Goal: Task Accomplishment & Management: Use online tool/utility

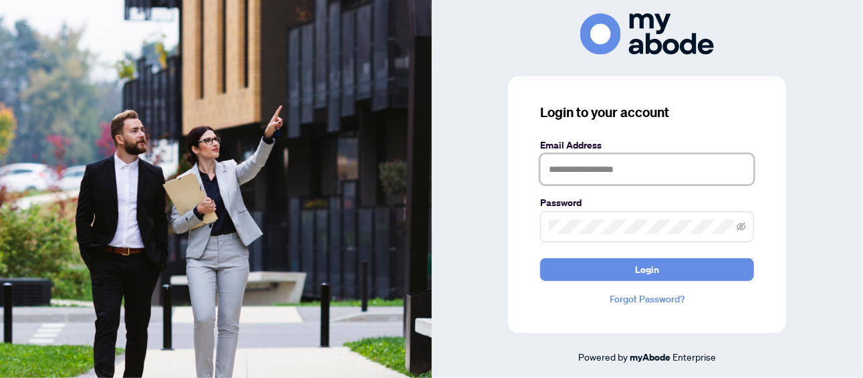
click at [563, 156] on input "text" at bounding box center [647, 169] width 214 height 31
type input "**********"
click at [540, 258] on button "Login" at bounding box center [647, 269] width 214 height 23
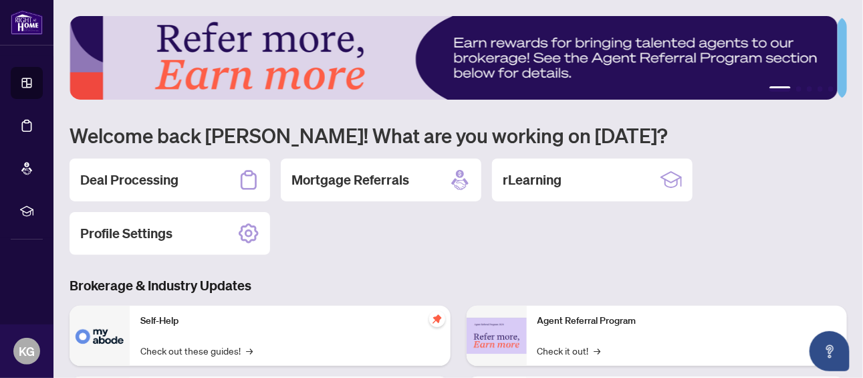
scroll to position [60, 0]
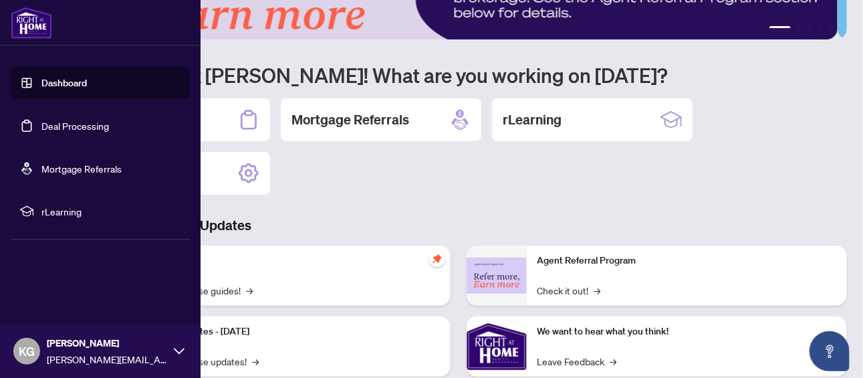
click at [41, 78] on link "Dashboard" at bounding box center [63, 83] width 45 height 12
click at [77, 84] on link "Dashboard" at bounding box center [63, 83] width 45 height 12
click at [89, 123] on link "Deal Processing" at bounding box center [75, 126] width 68 height 12
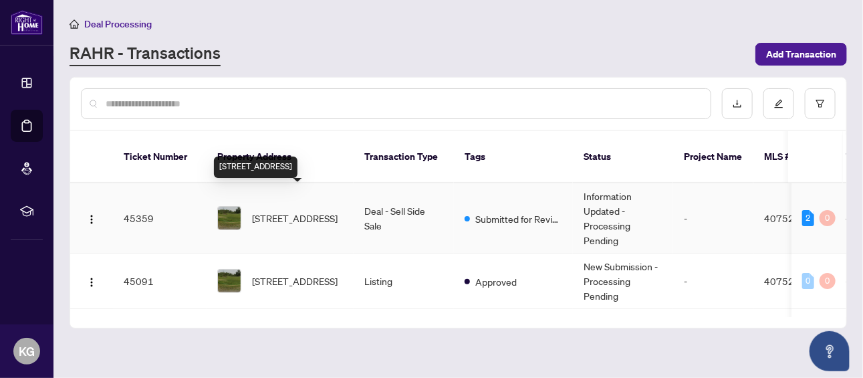
click at [271, 211] on span "[STREET_ADDRESS]" at bounding box center [295, 218] width 86 height 15
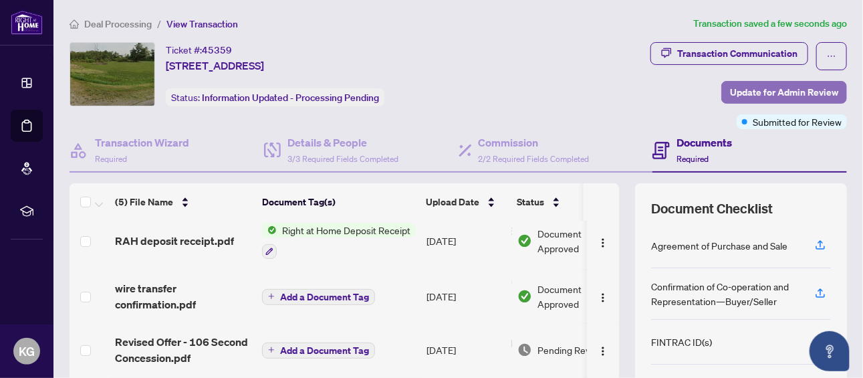
click at [774, 90] on span "Update for Admin Review" at bounding box center [784, 92] width 108 height 21
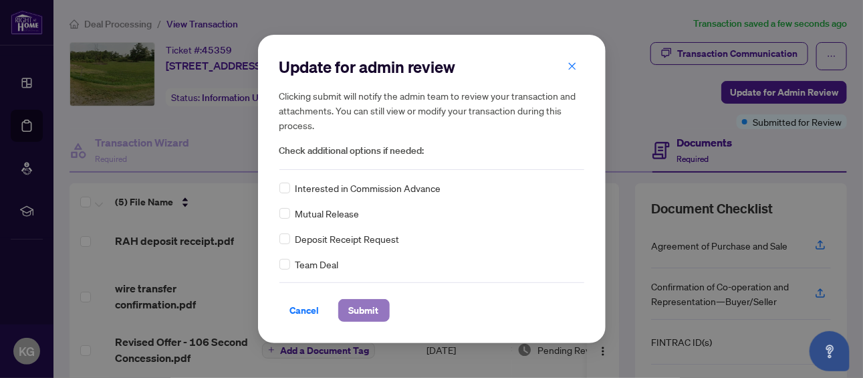
click at [373, 310] on span "Submit" at bounding box center [364, 310] width 30 height 21
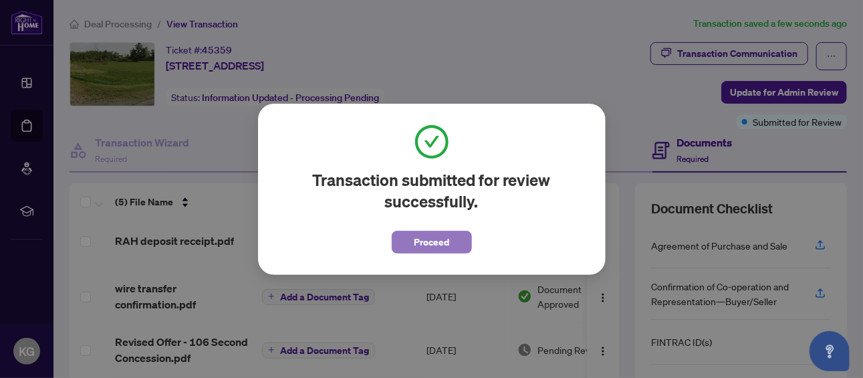
click at [443, 246] on span "Proceed" at bounding box center [431, 241] width 35 height 21
